Goal: Task Accomplishment & Management: Manage account settings

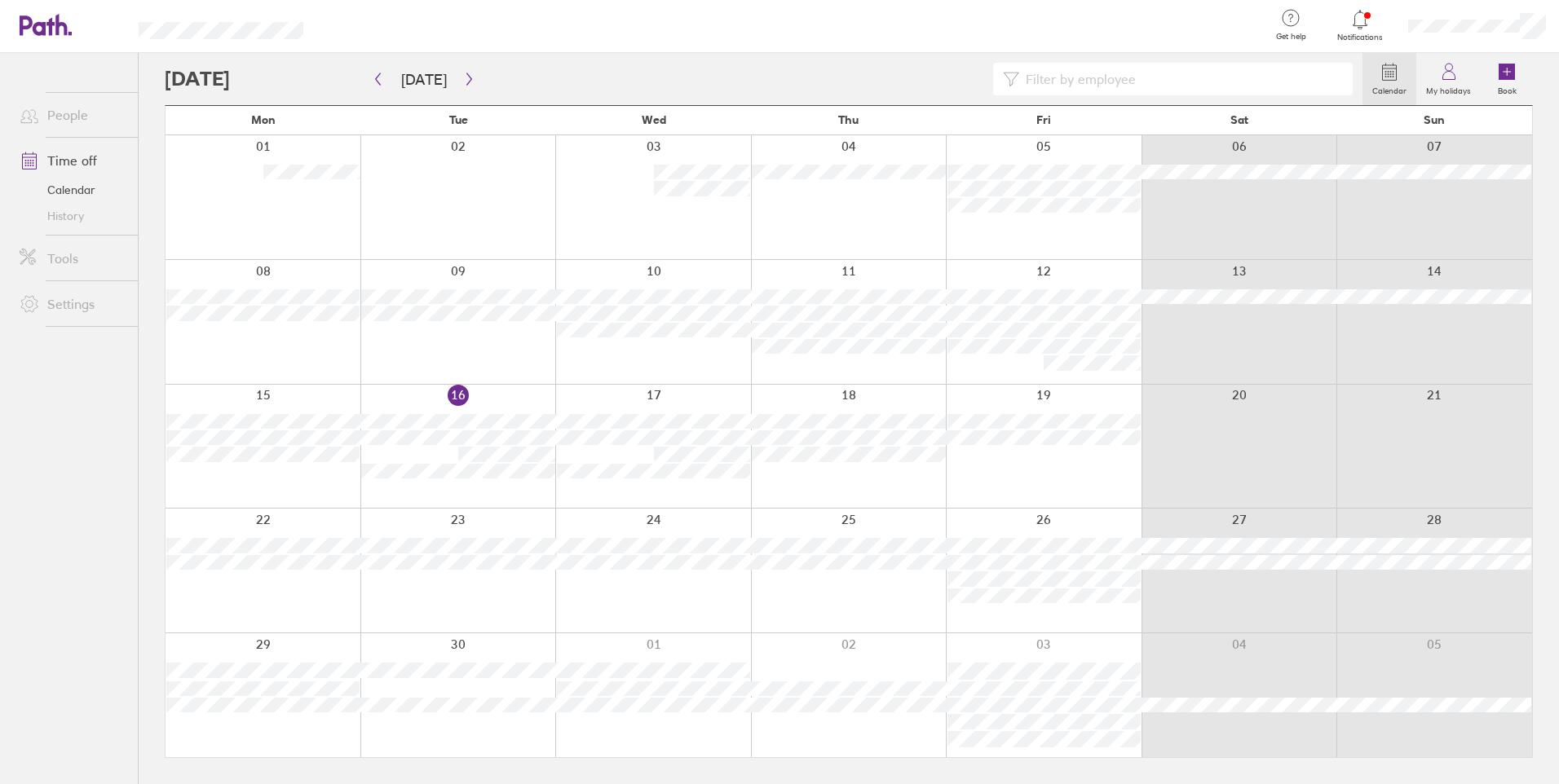
click at [1356, 24] on icon at bounding box center [1360, 20] width 20 height 20
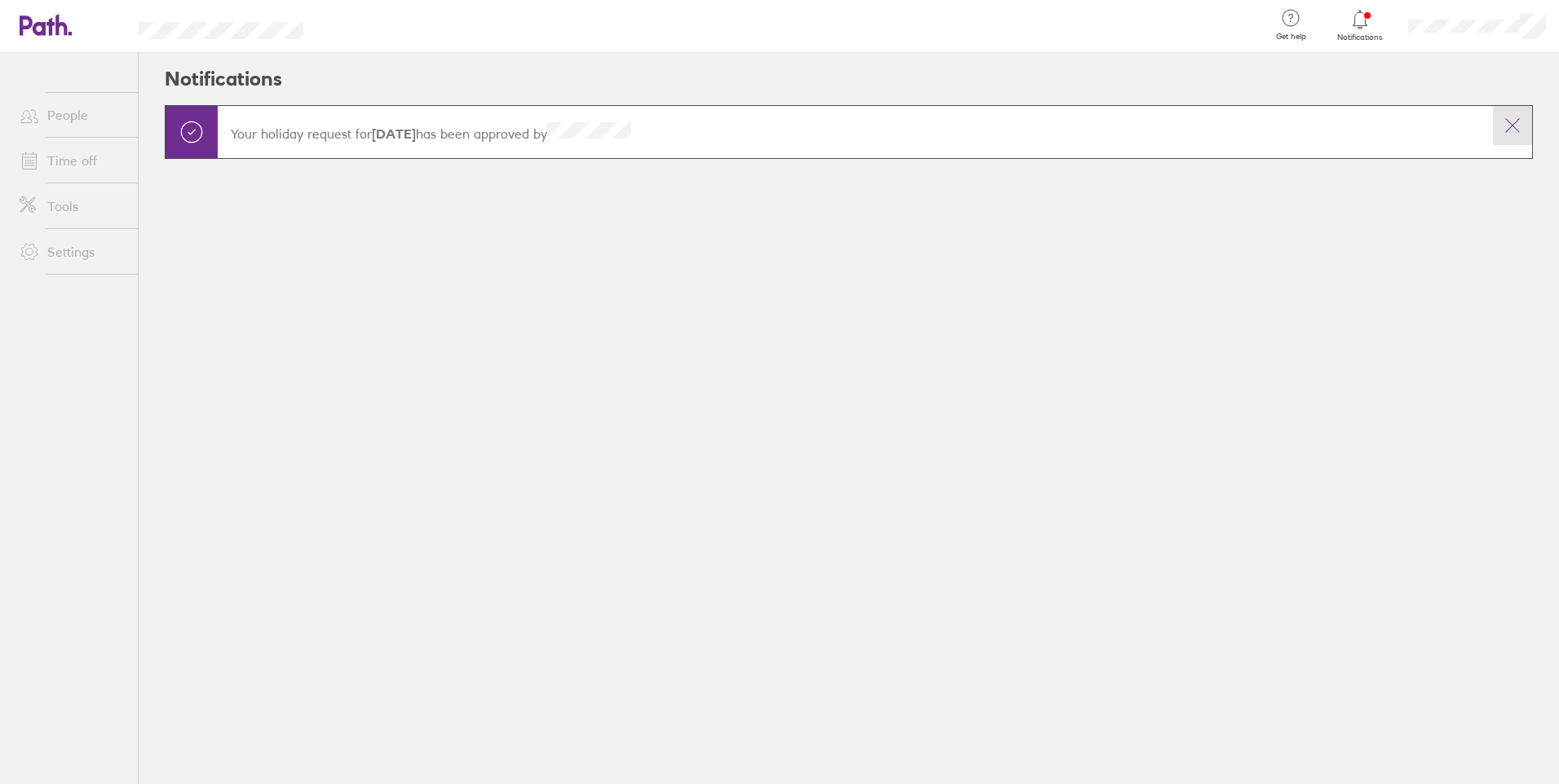
click at [1510, 127] on icon at bounding box center [1512, 126] width 20 height 20
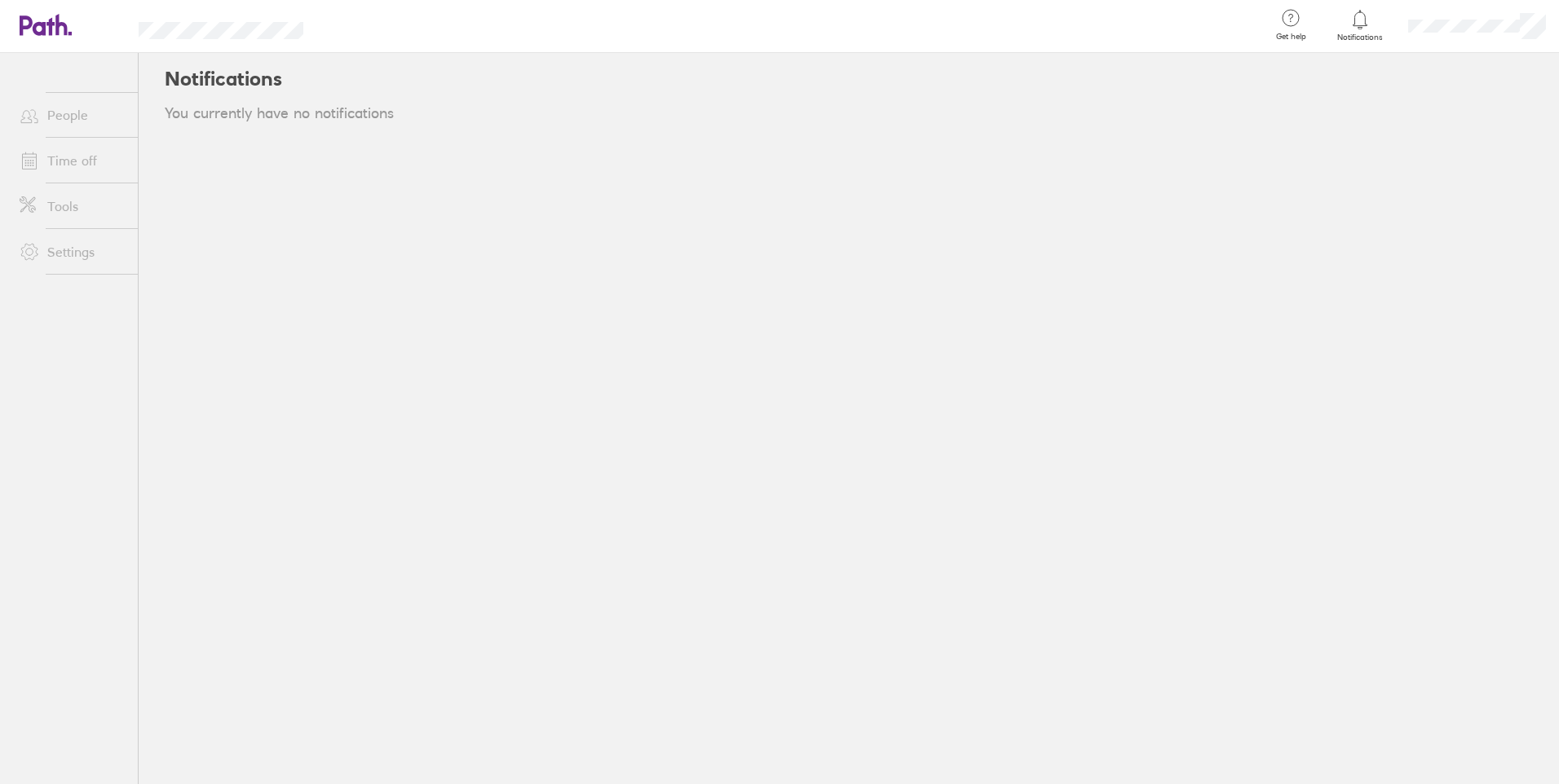
click at [1351, 15] on icon at bounding box center [1360, 20] width 20 height 20
click at [79, 158] on link "Time off" at bounding box center [72, 161] width 132 height 33
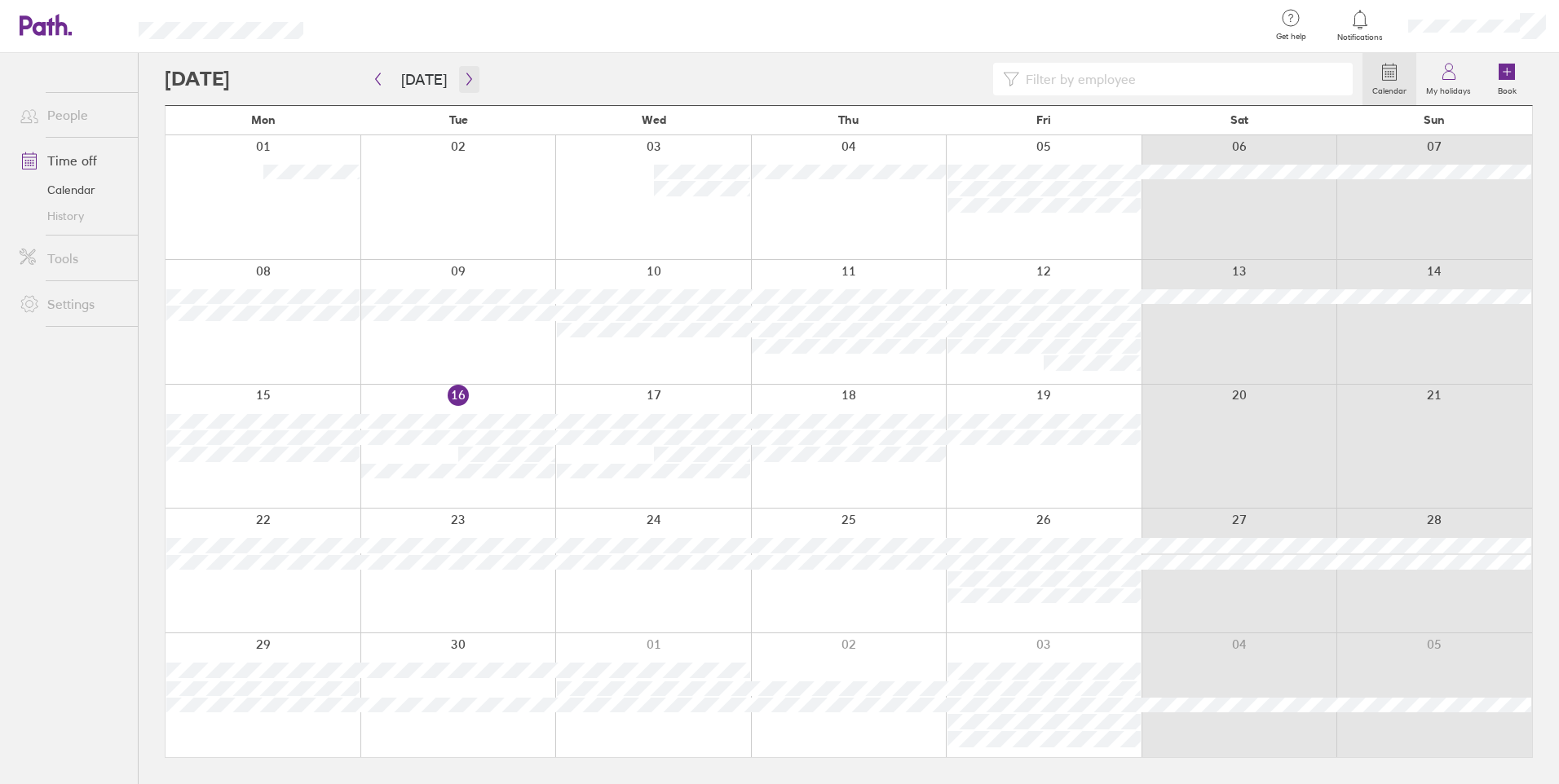
click at [473, 71] on button "button" at bounding box center [469, 79] width 20 height 27
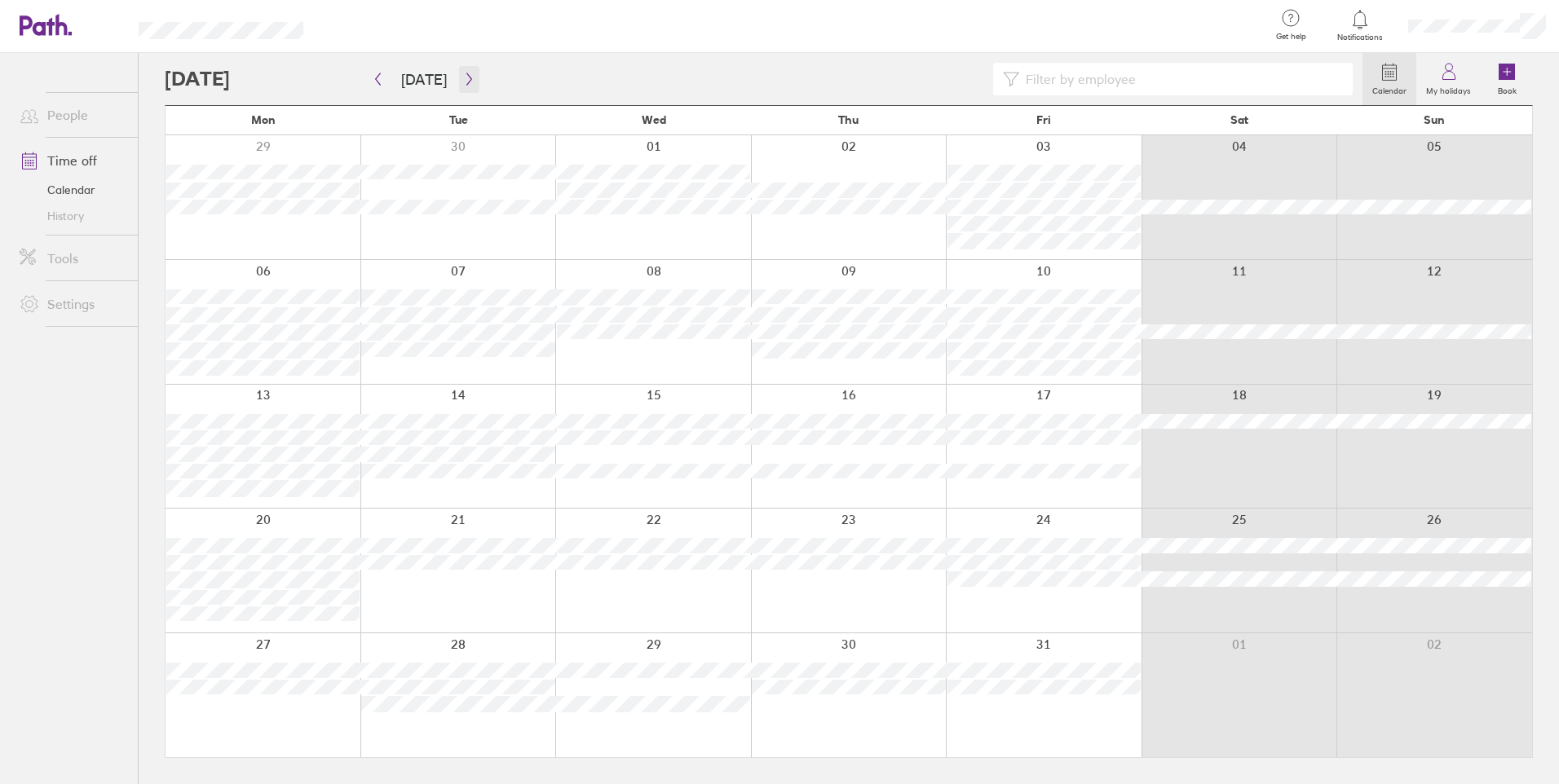
click at [473, 71] on button "button" at bounding box center [469, 79] width 20 height 27
